Goal: Entertainment & Leisure: Consume media (video, audio)

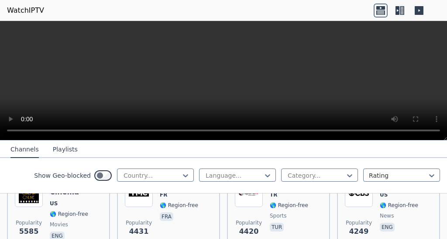
scroll to position [215, 0]
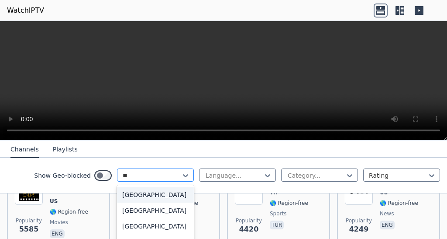
type input "***"
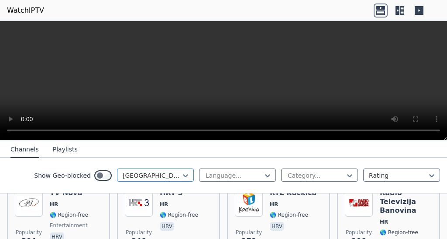
scroll to position [114, 0]
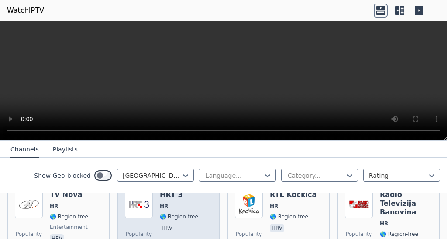
click at [188, 213] on span "🌎 Region-free" at bounding box center [179, 216] width 38 height 7
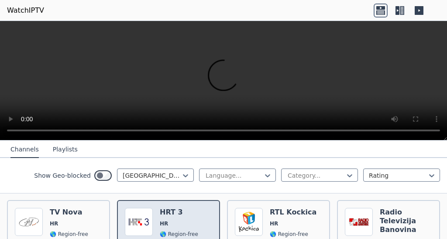
scroll to position [94, 0]
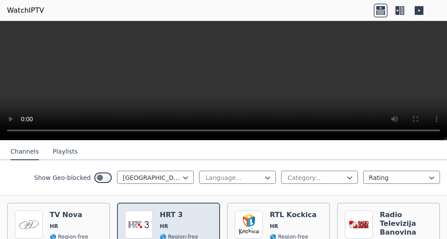
click at [179, 210] on h6 "HRT 3" at bounding box center [179, 214] width 38 height 9
click at [181, 210] on h6 "HRT 3" at bounding box center [179, 214] width 38 height 9
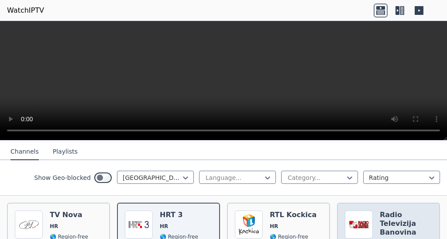
click at [388, 216] on h6 "Radio Televizija Banovina" at bounding box center [406, 223] width 52 height 26
click at [391, 215] on h6 "Radio Televizija Banovina" at bounding box center [406, 223] width 52 height 26
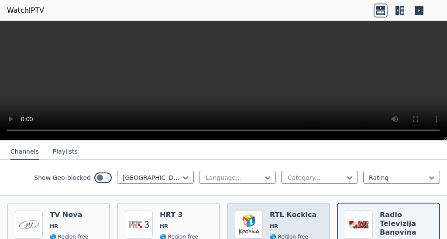
click at [280, 222] on span "HR" at bounding box center [293, 225] width 47 height 7
click at [281, 214] on div "RTL Kockica HR 🌎 Region-free hrv" at bounding box center [293, 241] width 47 height 63
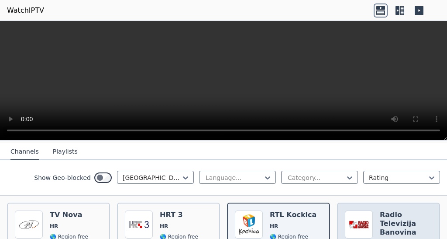
click at [381, 215] on h6 "Radio Televizija Banovina" at bounding box center [406, 223] width 52 height 26
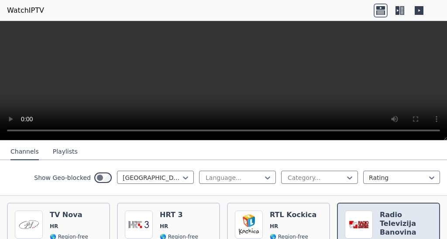
click at [384, 219] on h6 "Radio Televizija Banovina" at bounding box center [406, 223] width 52 height 26
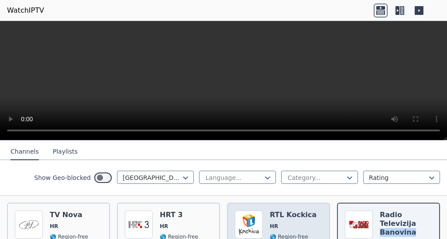
click at [281, 222] on span "HR" at bounding box center [293, 225] width 47 height 7
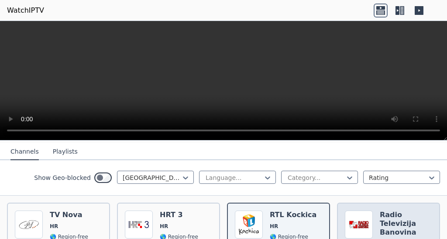
click at [400, 218] on h6 "Radio Televizija Banovina" at bounding box center [406, 223] width 52 height 26
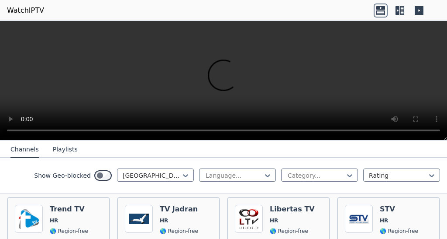
scroll to position [193, 0]
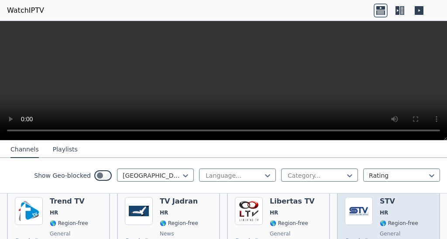
click at [396, 209] on span "HR" at bounding box center [399, 212] width 38 height 7
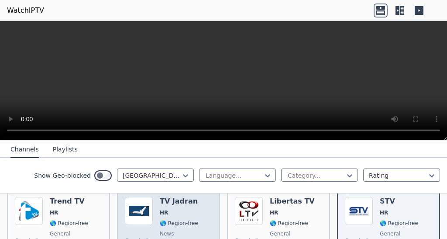
click at [177, 219] on span "🌎 Region-free" at bounding box center [179, 222] width 38 height 7
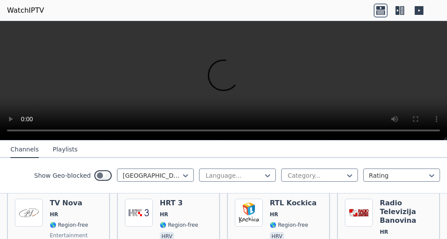
scroll to position [97, 0]
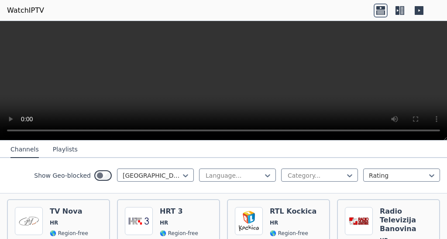
click at [12, 3] on header "WatchIPTV" at bounding box center [223, 10] width 447 height 21
